Goal: Task Accomplishment & Management: Manage account settings

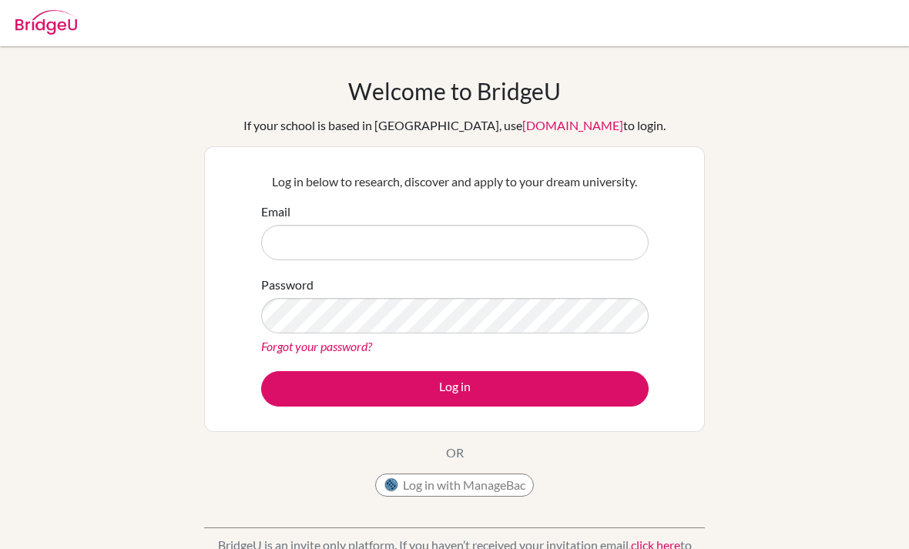
scroll to position [28, 0]
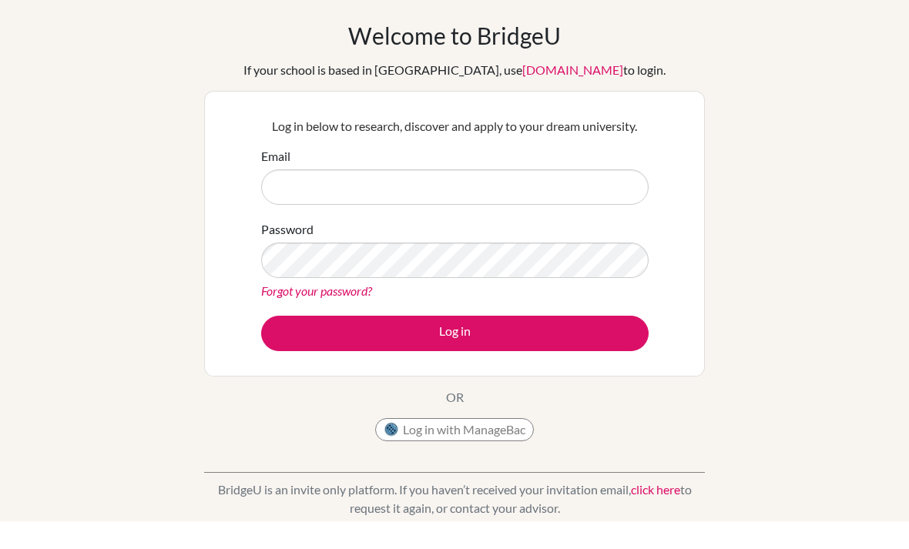
click at [544, 211] on input "Email" at bounding box center [454, 214] width 387 height 35
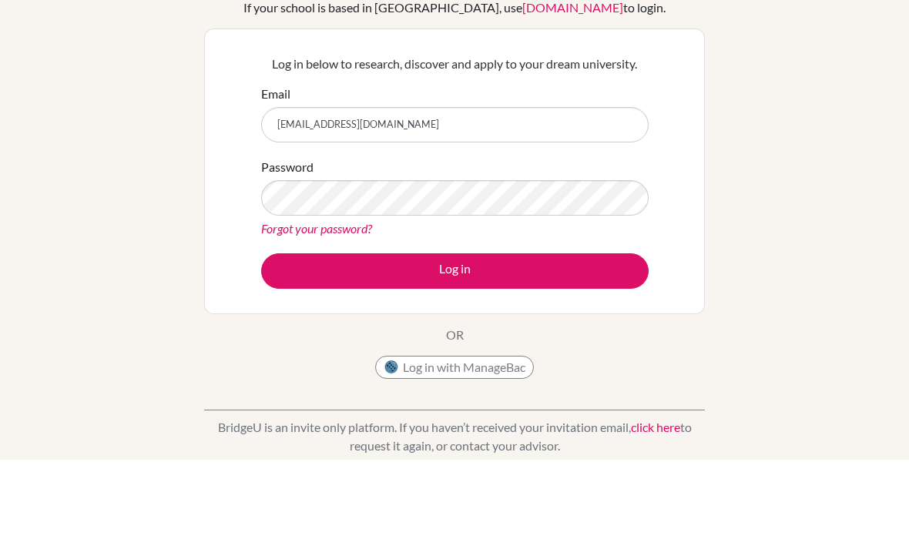
type input "[EMAIL_ADDRESS][DOMAIN_NAME]"
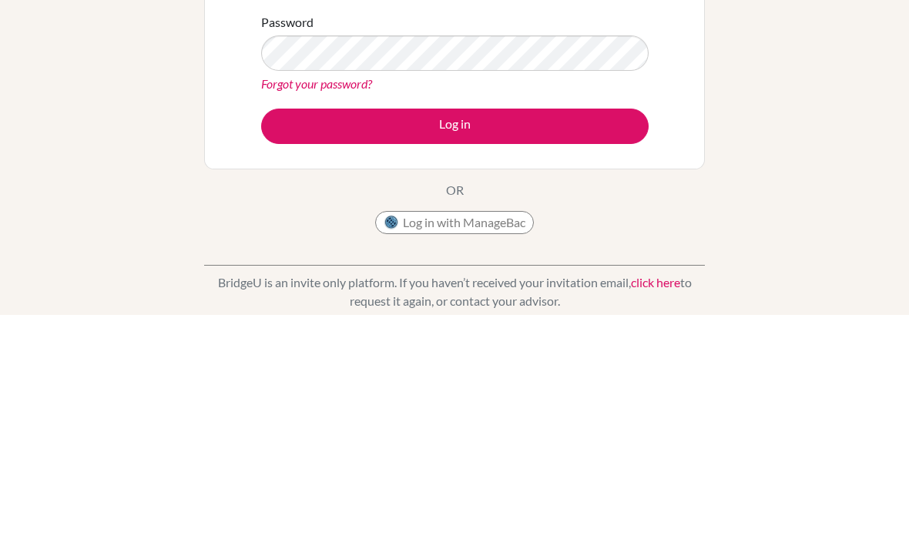
click at [541, 343] on button "Log in" at bounding box center [454, 360] width 387 height 35
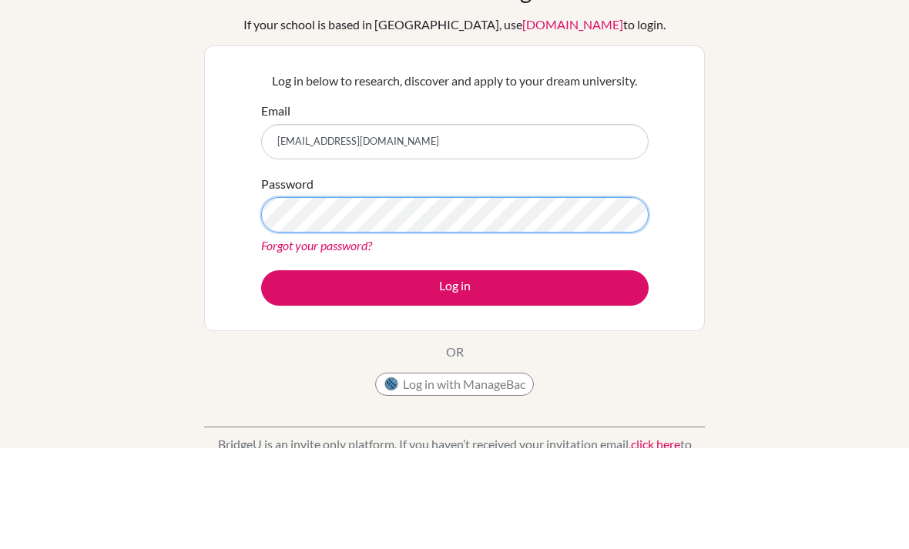
scroll to position [4, 0]
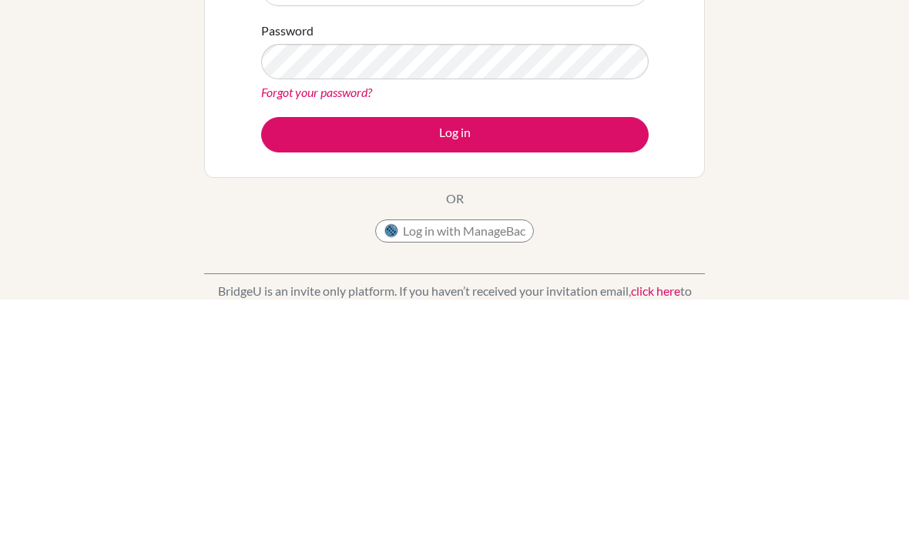
click at [624, 367] on button "Log in" at bounding box center [454, 384] width 387 height 35
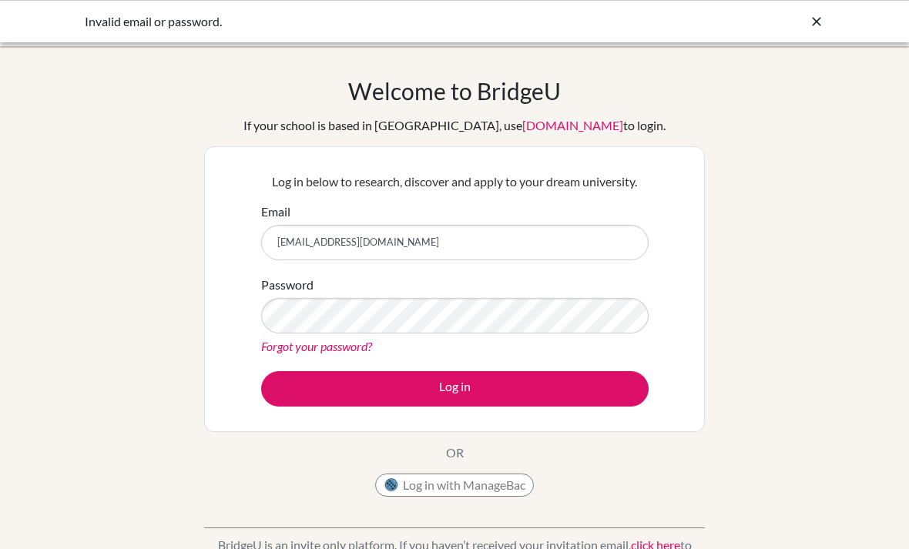
click at [817, 24] on icon at bounding box center [816, 21] width 15 height 15
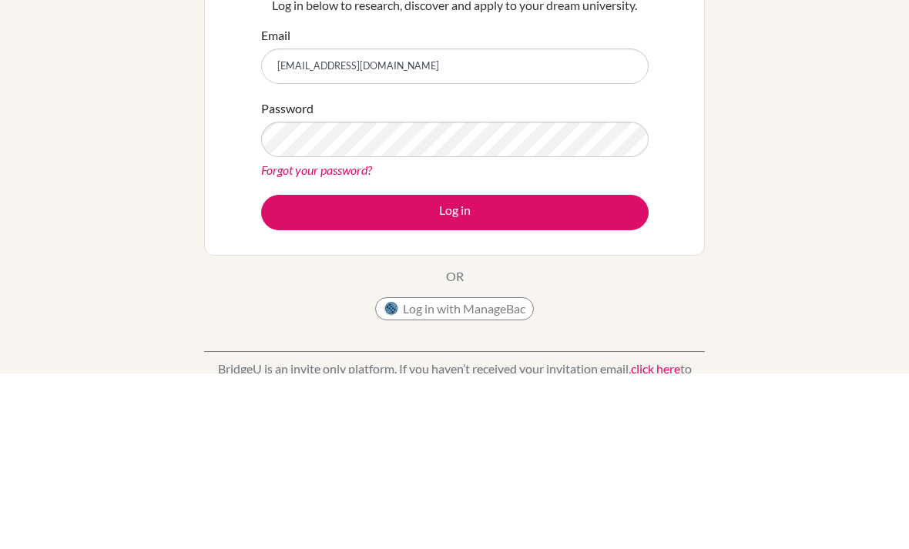
click at [518, 371] on button "Log in" at bounding box center [454, 388] width 387 height 35
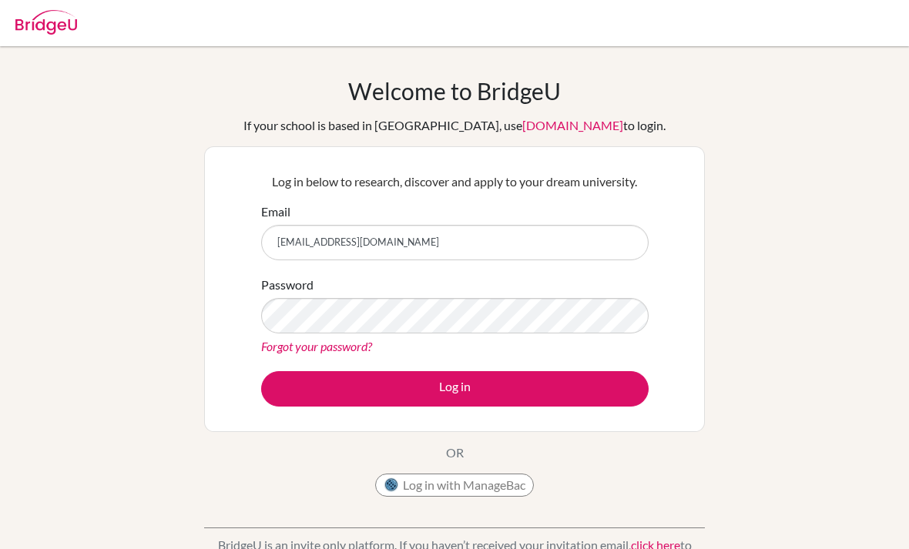
scroll to position [226, 0]
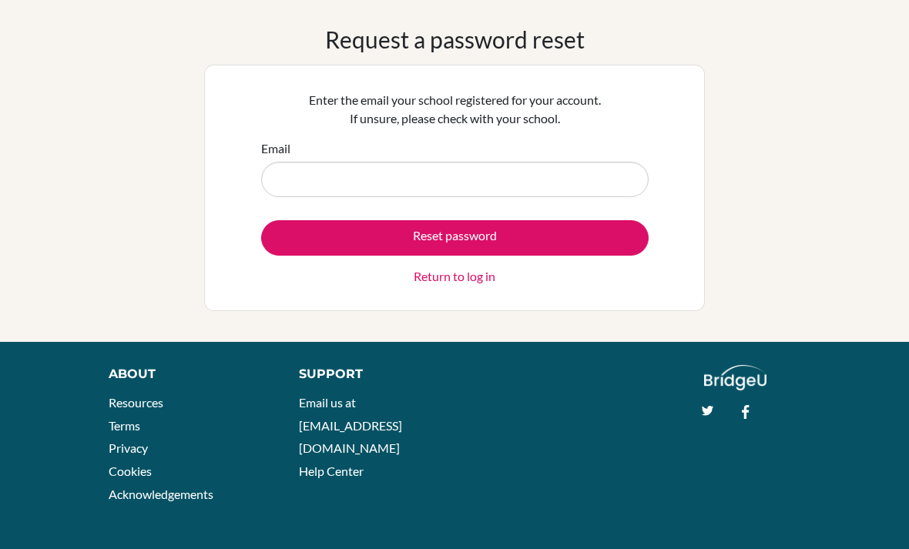
click at [552, 175] on input "Email" at bounding box center [454, 179] width 387 height 35
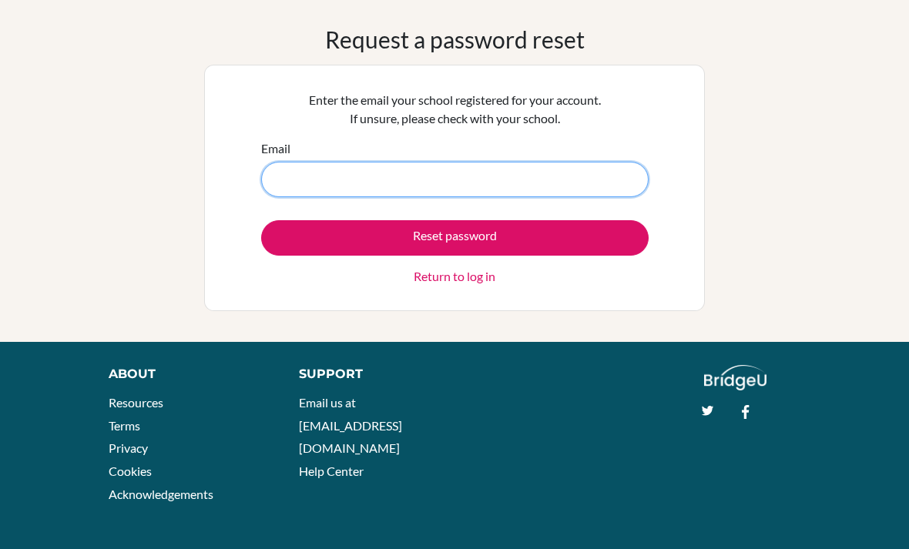
type input "madisonelainemoseley@gmail.com"
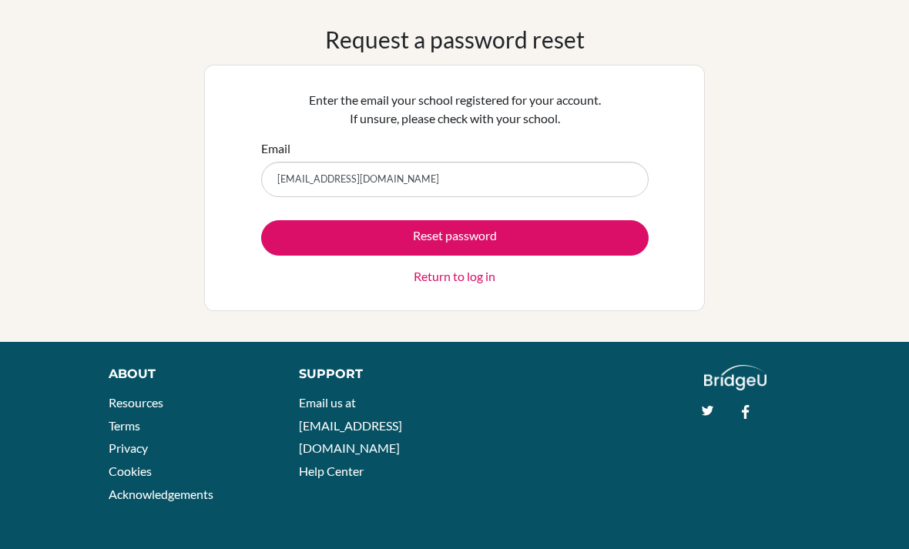
click at [504, 238] on button "Reset password" at bounding box center [454, 237] width 387 height 35
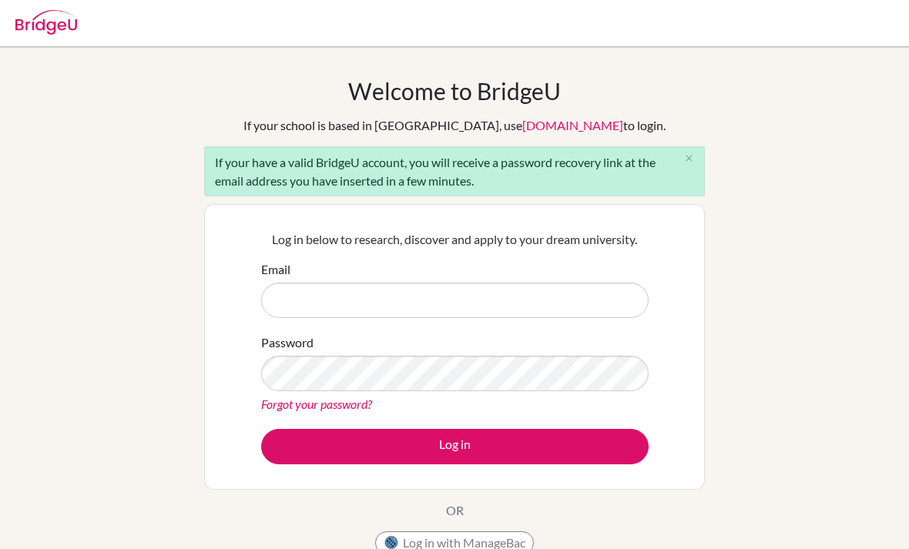
click at [523, 293] on input "Email" at bounding box center [454, 300] width 387 height 35
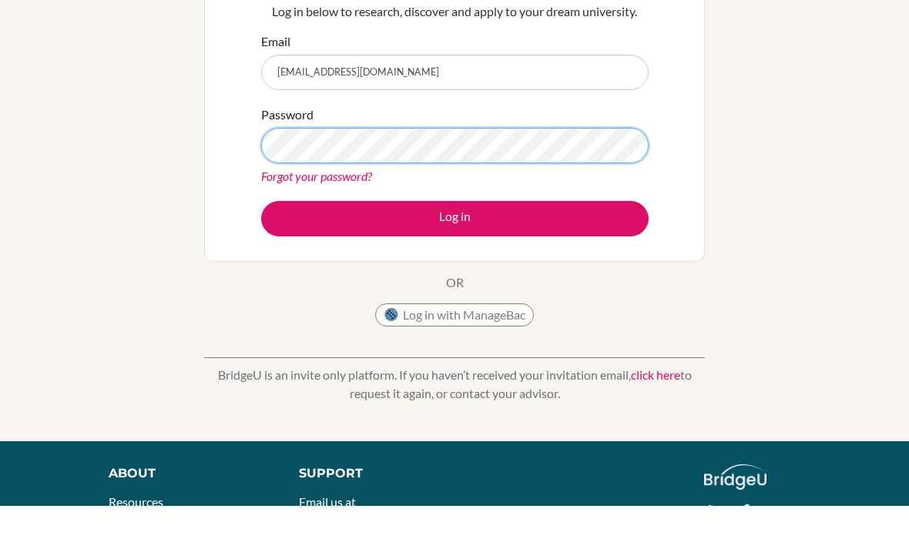
scroll to position [179, 0]
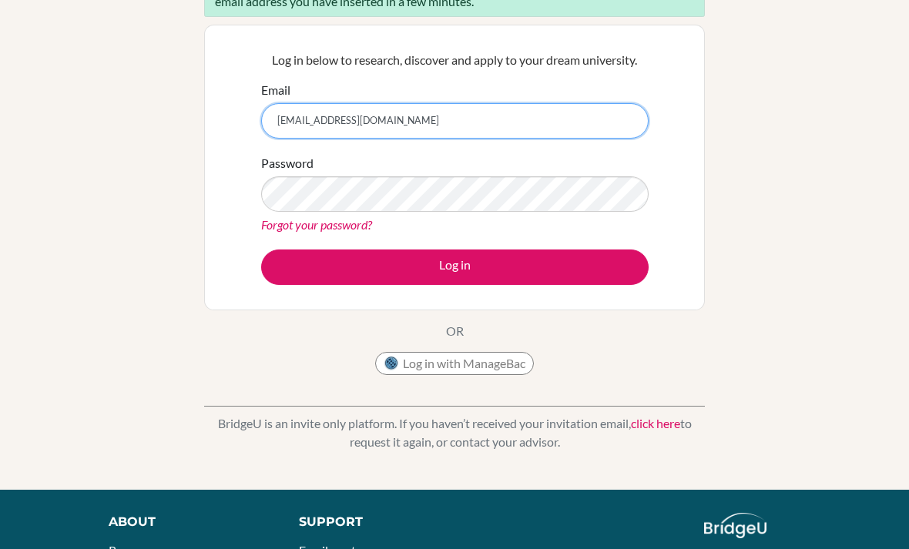
click at [575, 125] on input "[EMAIL_ADDRESS][DOMAIN_NAME]" at bounding box center [454, 120] width 387 height 35
click at [575, 124] on input "[EMAIL_ADDRESS][DOMAIN_NAME]" at bounding box center [454, 120] width 387 height 35
click at [581, 118] on input "madisonelainemoseley@gmail.com" at bounding box center [454, 120] width 387 height 35
click at [421, 129] on input "madisonelainemoseley@gmail.com" at bounding box center [454, 120] width 387 height 35
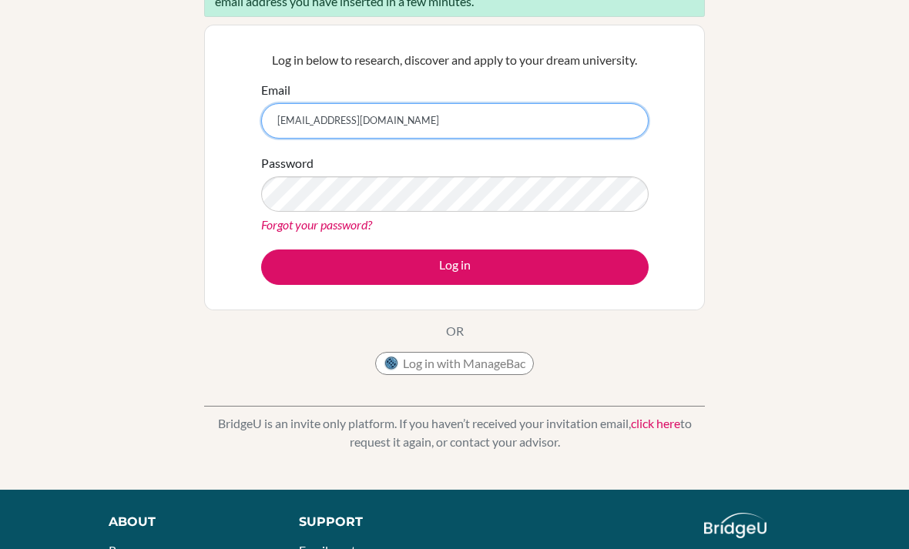
click at [406, 121] on input "madisonelainemoseley@gmail.com" at bounding box center [454, 120] width 387 height 35
type input "[EMAIL_ADDRESS][PERSON_NAME][DOMAIN_NAME]"
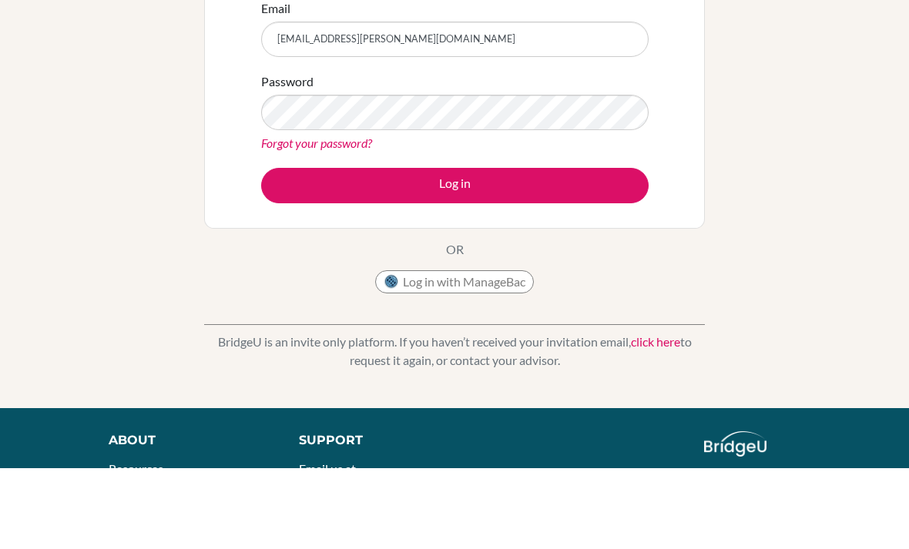
click at [607, 250] on button "Log in" at bounding box center [454, 267] width 387 height 35
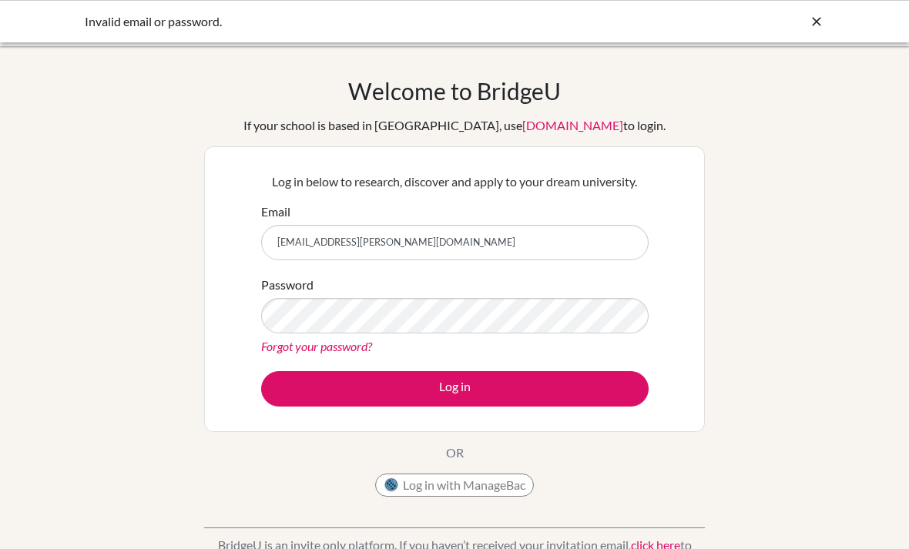
click at [357, 346] on link "Forgot your password?" at bounding box center [316, 346] width 111 height 15
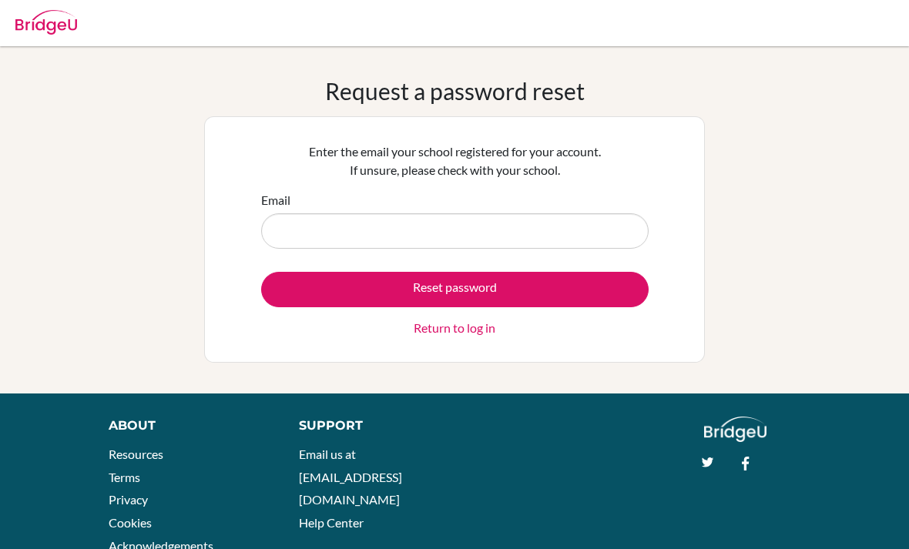
click at [475, 330] on link "Return to log in" at bounding box center [455, 328] width 82 height 18
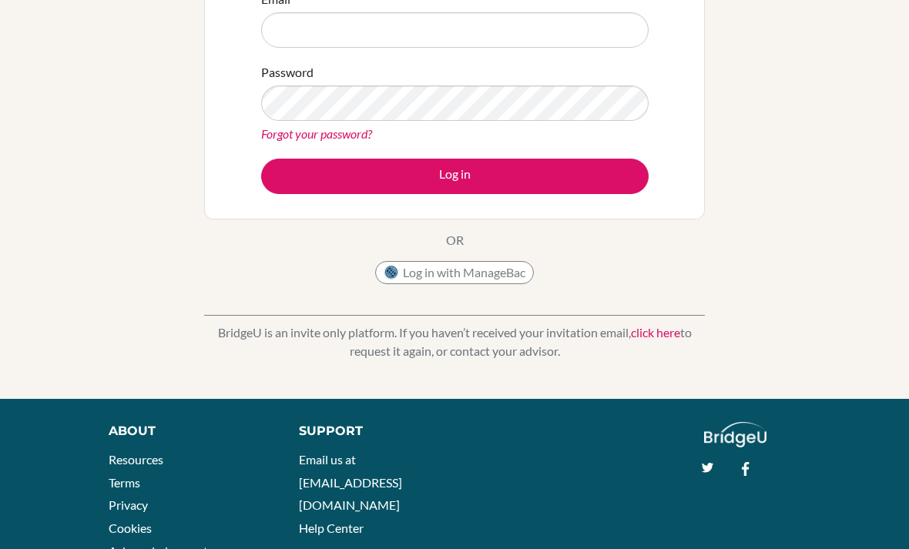
scroll to position [220, 0]
